Goal: Task Accomplishment & Management: Use online tool/utility

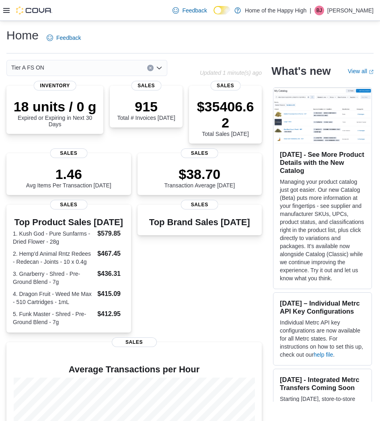
click at [8, 9] on icon at bounding box center [6, 10] width 6 height 6
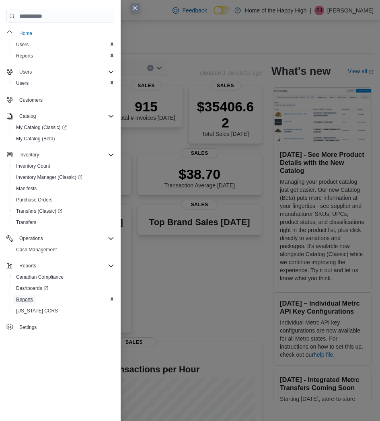
click at [17, 297] on span "Reports" at bounding box center [24, 299] width 17 height 6
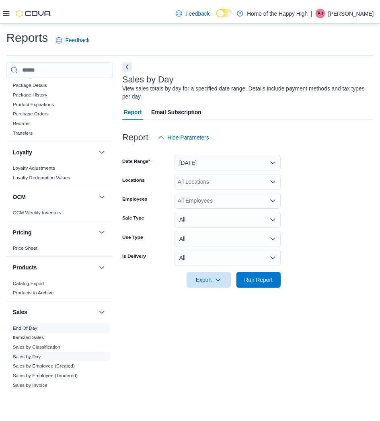
scroll to position [281, 0]
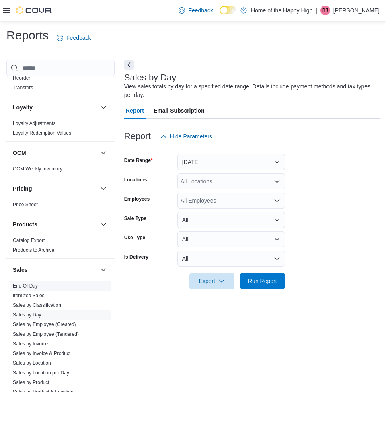
click at [36, 286] on link "End Of Day" at bounding box center [25, 286] width 25 height 6
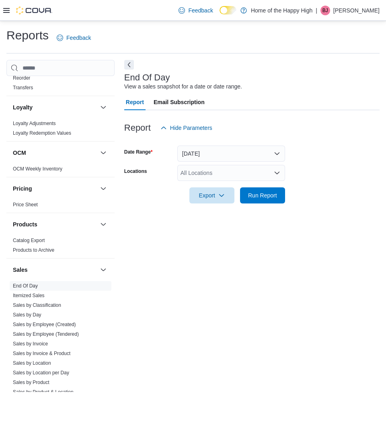
click at [203, 166] on div "All Locations" at bounding box center [231, 173] width 108 height 16
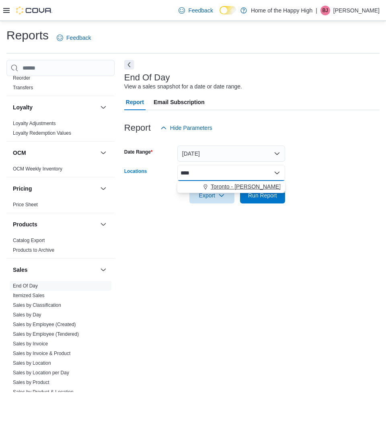
type input "****"
click at [208, 183] on span "Choose from the following options" at bounding box center [206, 186] width 8 height 8
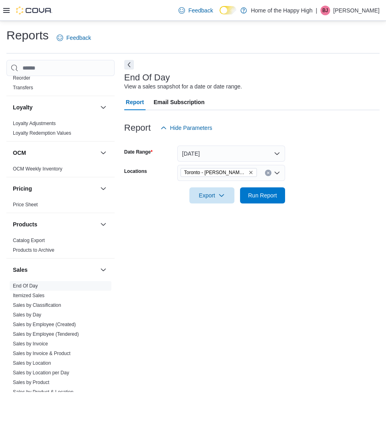
click at [385, 124] on div "Reports Feedback Cash Management Cash Management Cash Out Details Compliance OC…" at bounding box center [193, 209] width 386 height 377
click at [267, 203] on span "Run Report" at bounding box center [262, 195] width 35 height 16
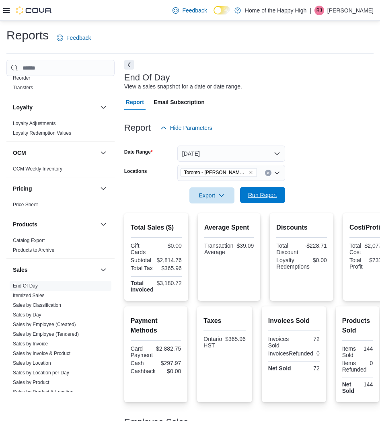
click at [257, 195] on span "Run Report" at bounding box center [262, 195] width 29 height 8
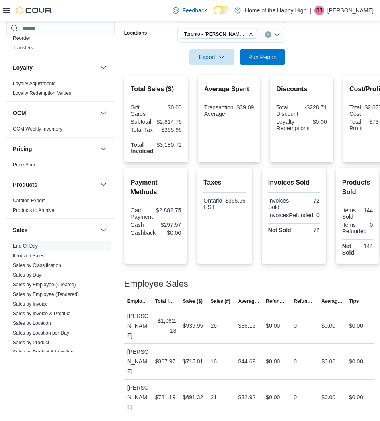
scroll to position [161, 0]
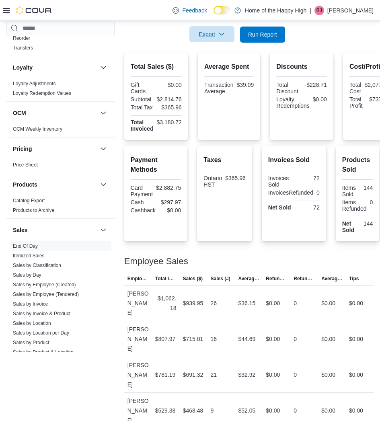
click at [218, 37] on icon "button" at bounding box center [221, 34] width 6 height 6
click at [225, 67] on span "Export to Pdf" at bounding box center [213, 66] width 36 height 6
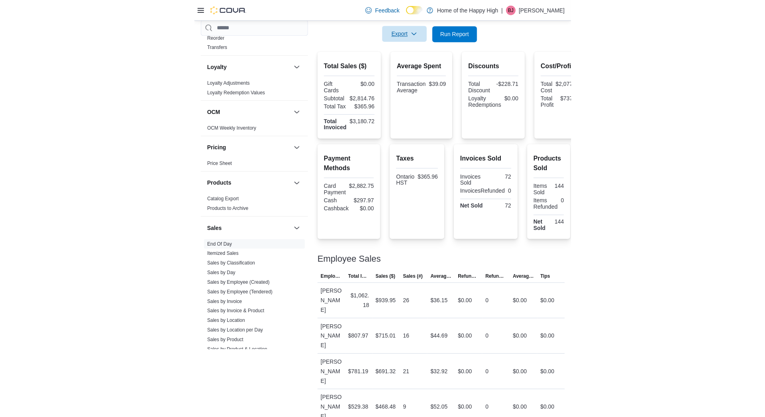
scroll to position [59, 0]
